Goal: Browse casually: Explore the website without a specific task or goal

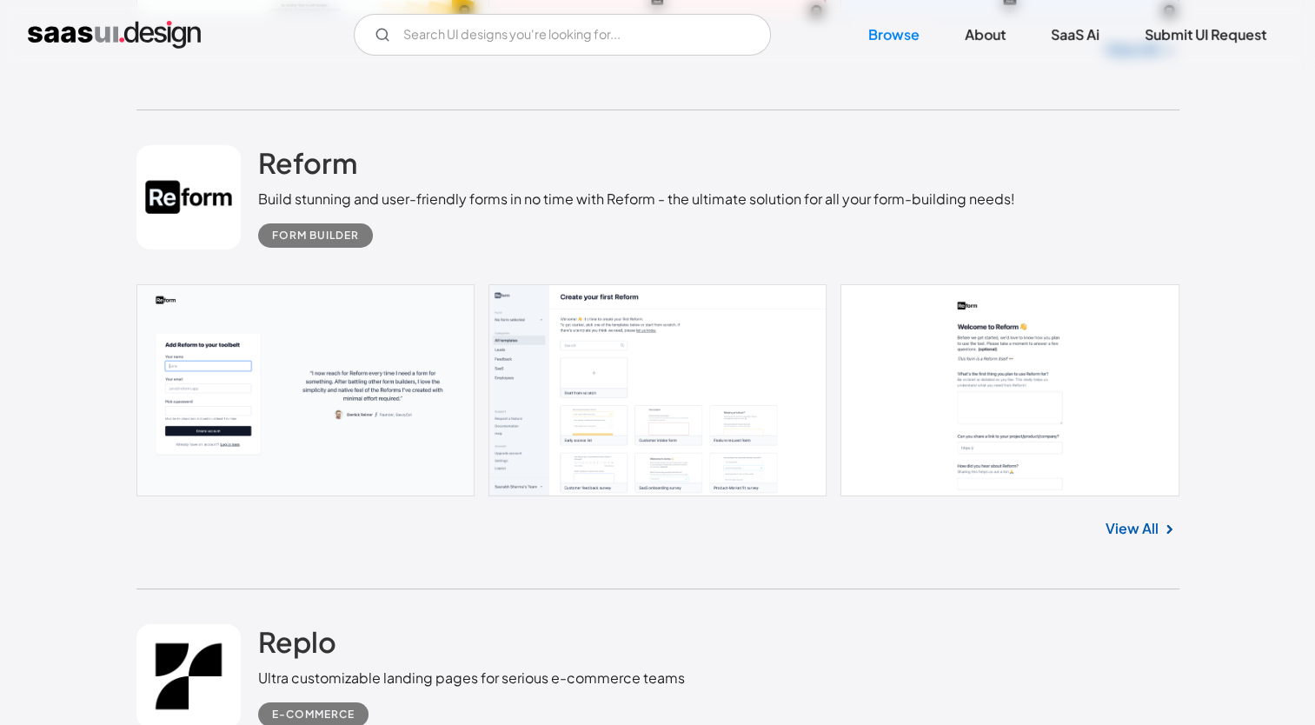
scroll to position [5950, 0]
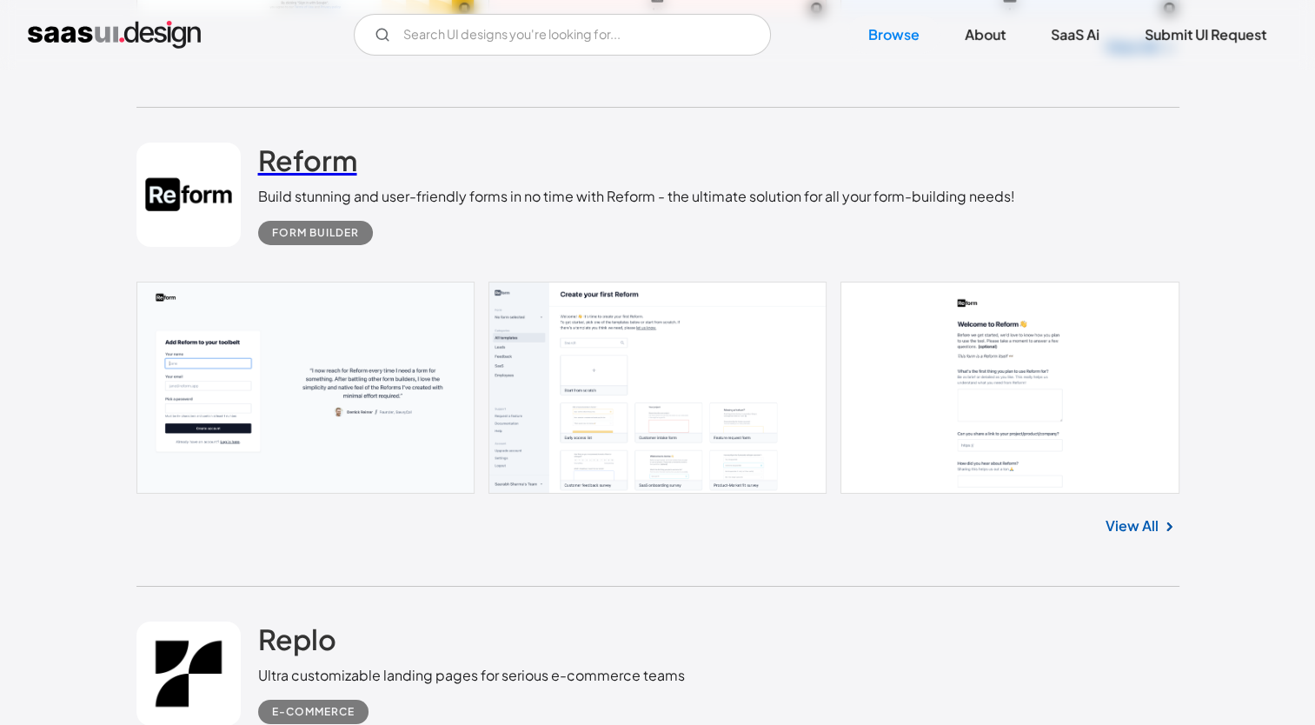
click at [301, 155] on h2 "Reform" at bounding box center [307, 160] width 99 height 35
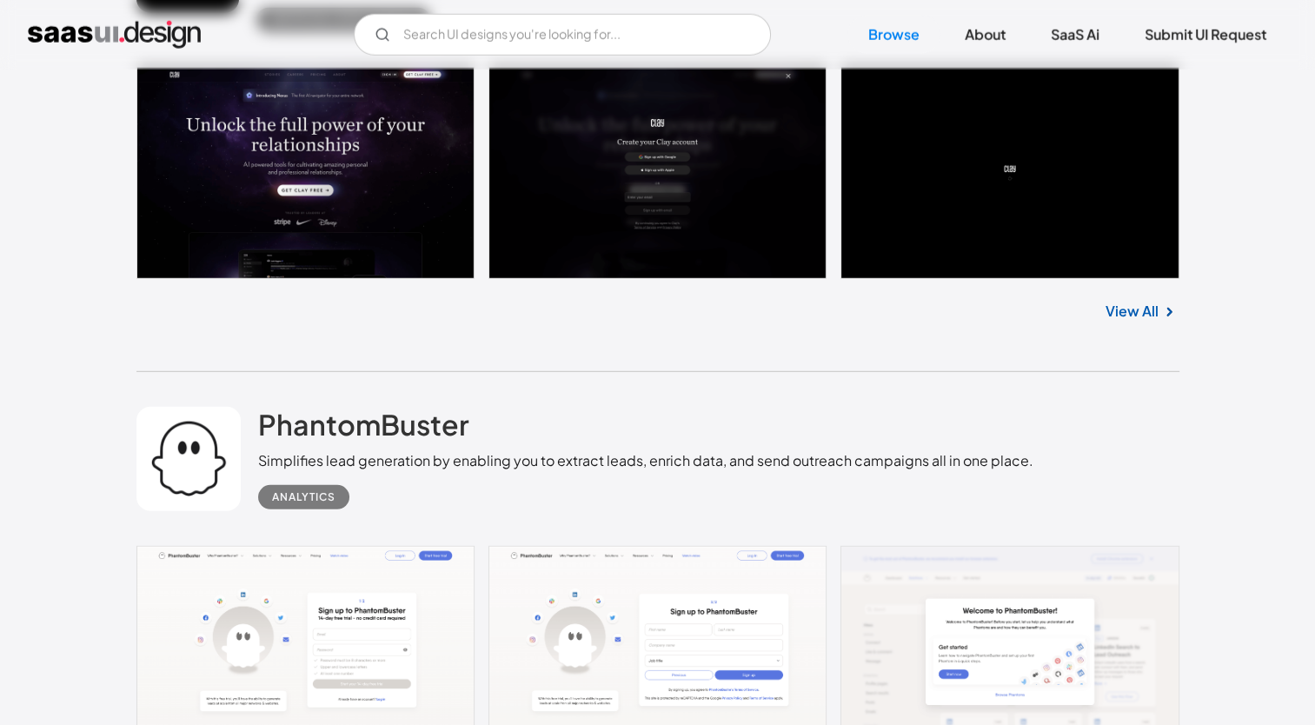
scroll to position [17946, 0]
drag, startPoint x: 477, startPoint y: 400, endPoint x: 247, endPoint y: 398, distance: 230.3
click at [247, 398] on div "PhantomBuster Simplifies lead generation by enabling you to extract leads, enri…" at bounding box center [657, 459] width 1043 height 174
copy div "PhantomBuster"
click at [341, 420] on h2 "PhantomBuster" at bounding box center [363, 424] width 211 height 35
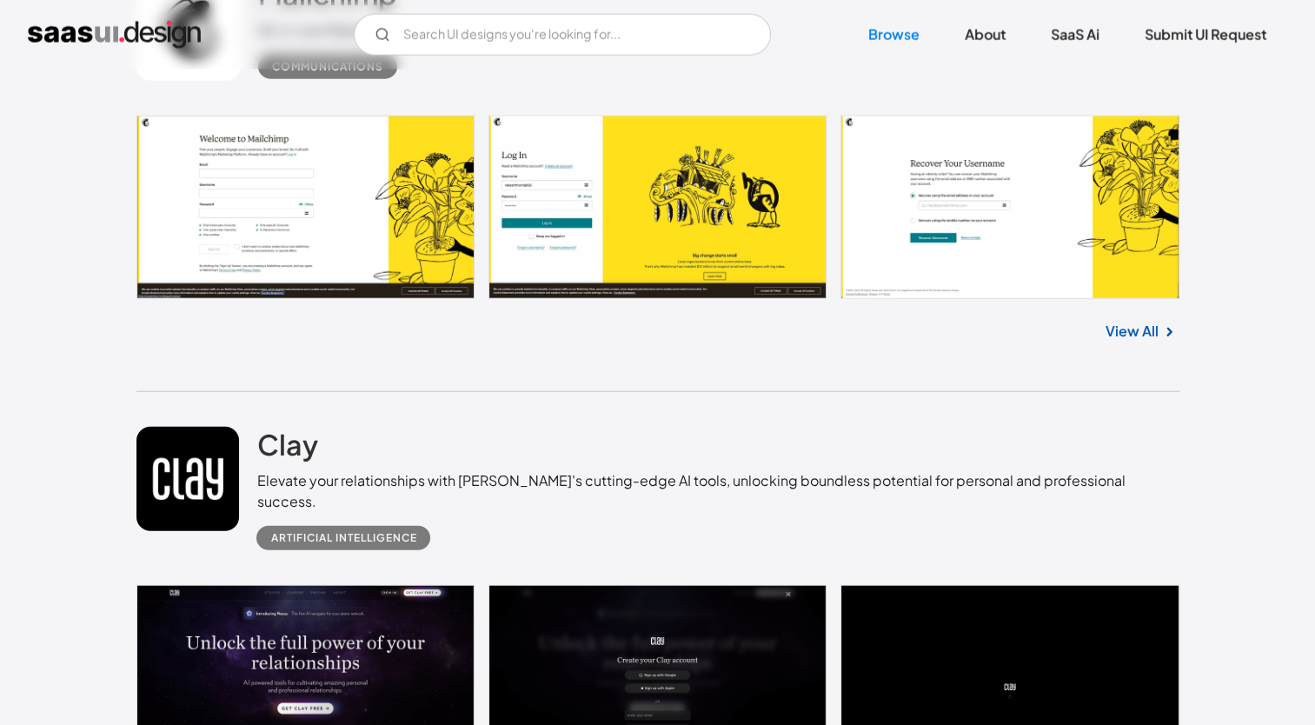
scroll to position [17418, 0]
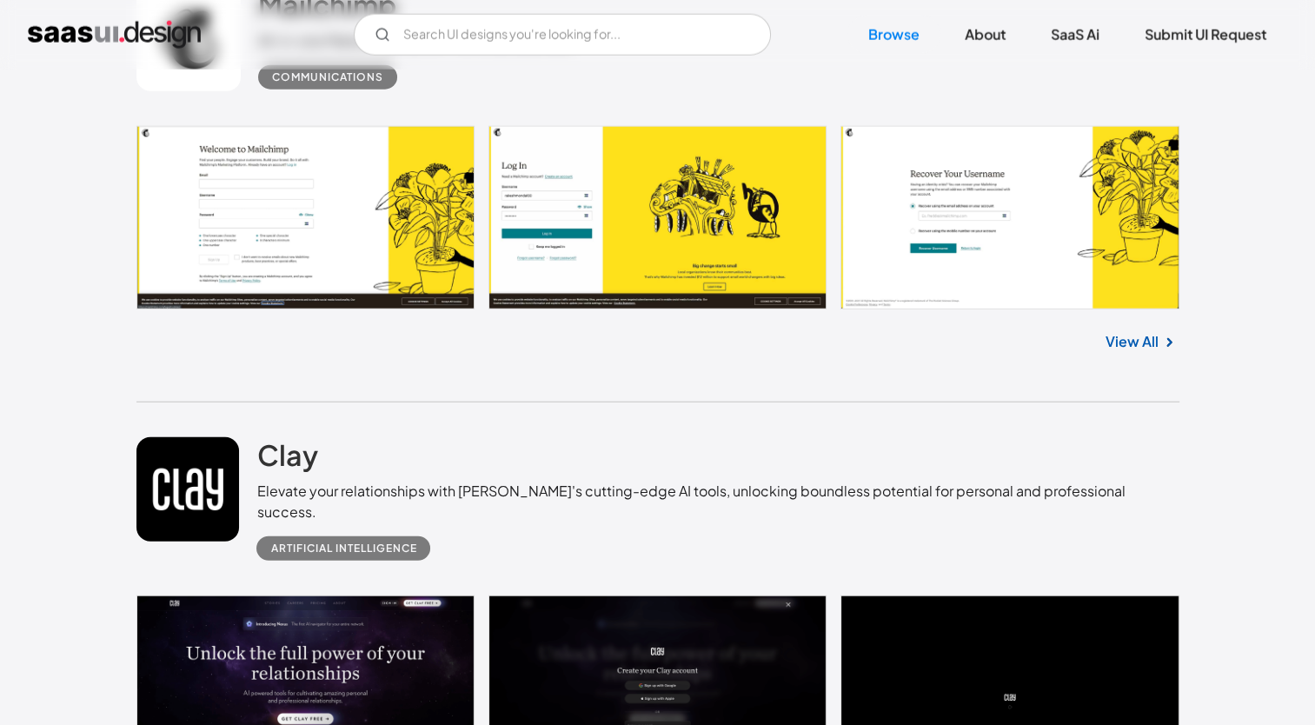
click at [502, 460] on div "Clay Elevate your relationships with [PERSON_NAME]'s cutting-edge AI tools, unl…" at bounding box center [717, 498] width 922 height 123
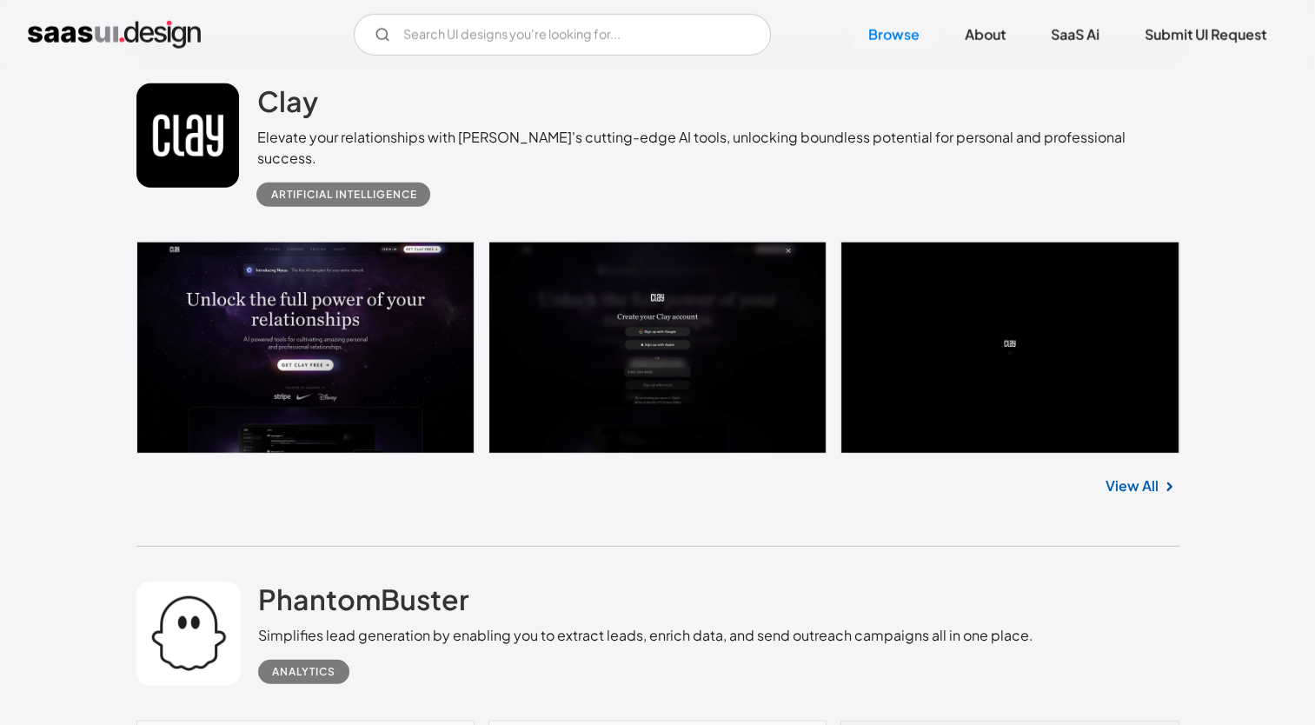
scroll to position [17755, 0]
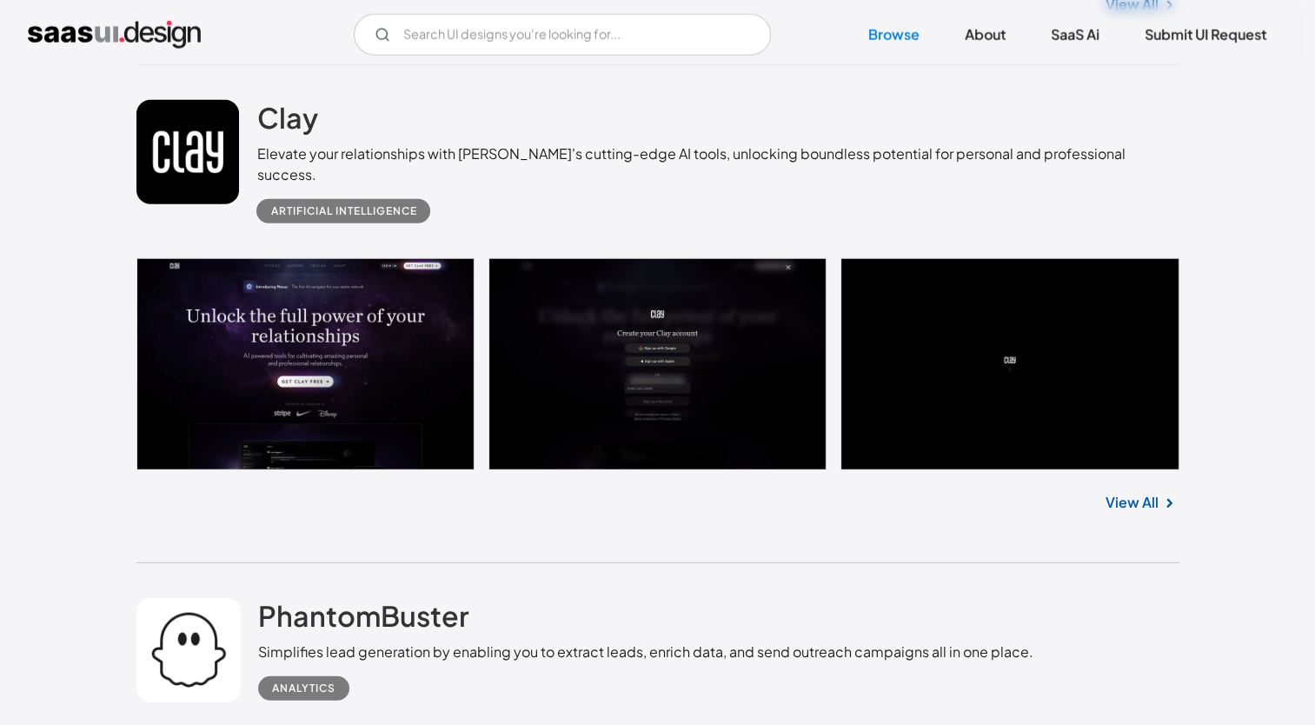
click at [838, 505] on div "View All" at bounding box center [657, 498] width 1043 height 57
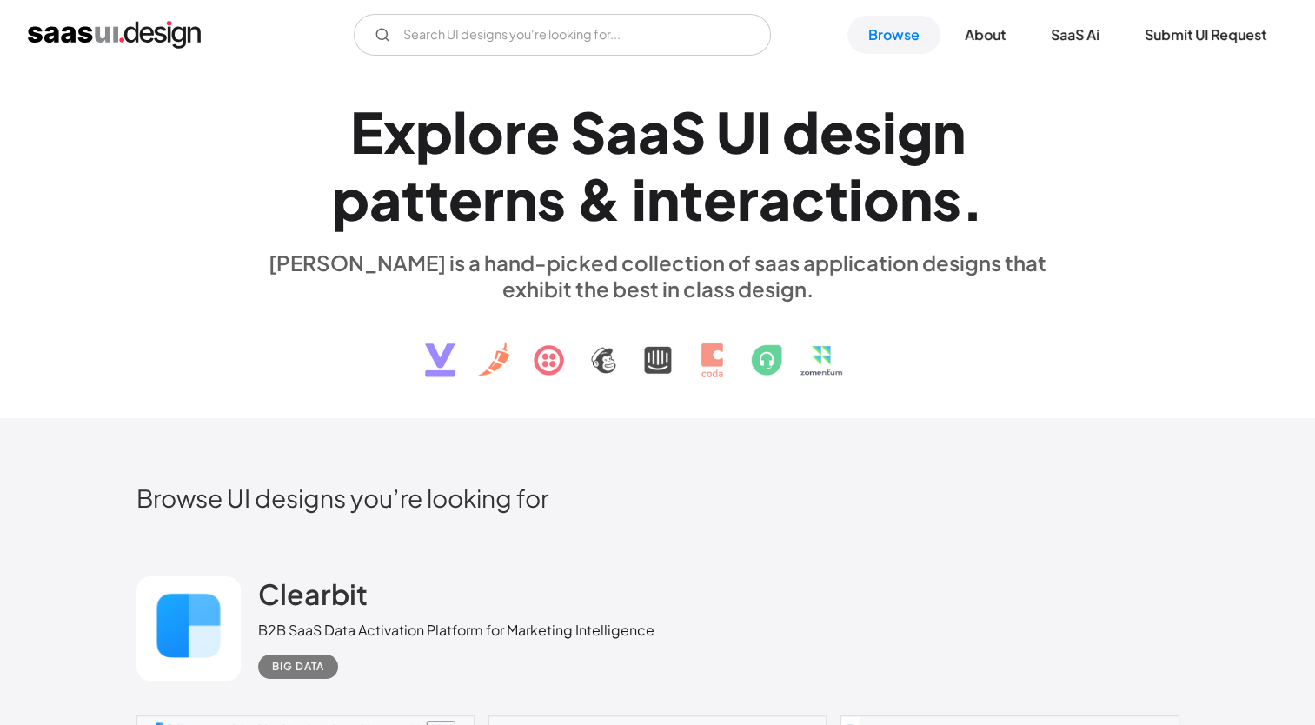
scroll to position [0, 0]
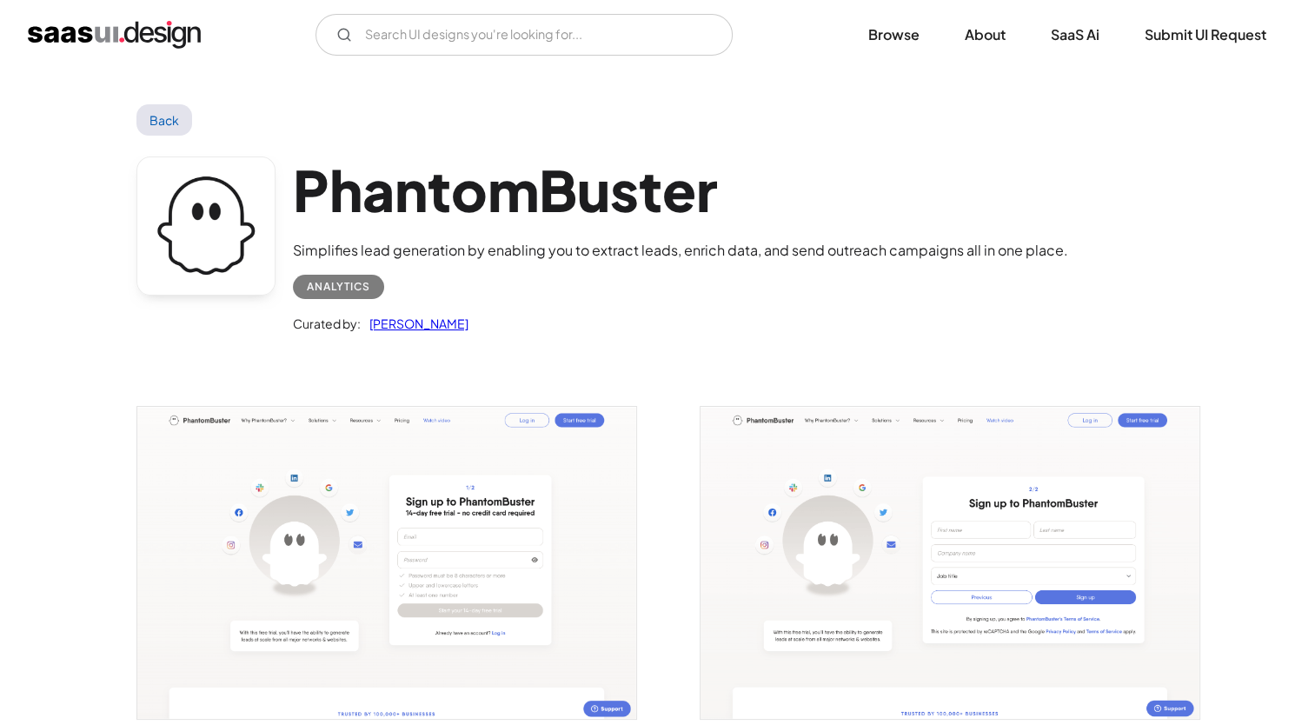
click at [177, 133] on link "Back" at bounding box center [164, 119] width 56 height 31
